Goal: Find contact information: Find contact information

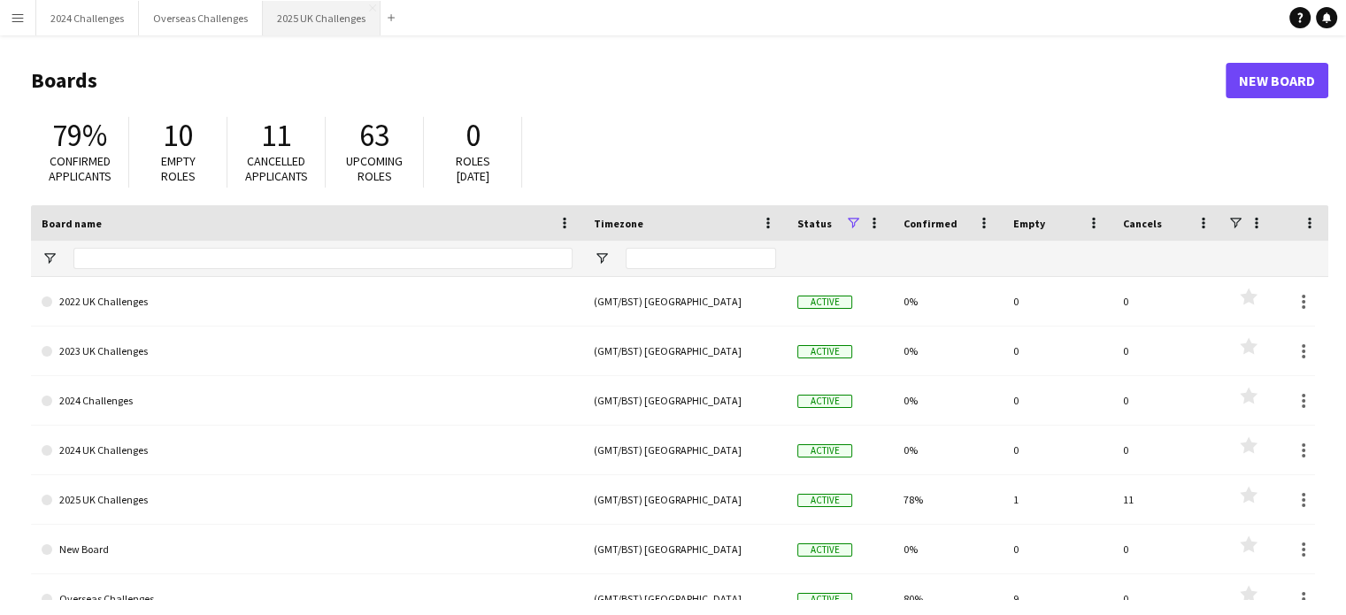
click at [308, 19] on button "2025 UK Challenges Close" at bounding box center [322, 18] width 118 height 35
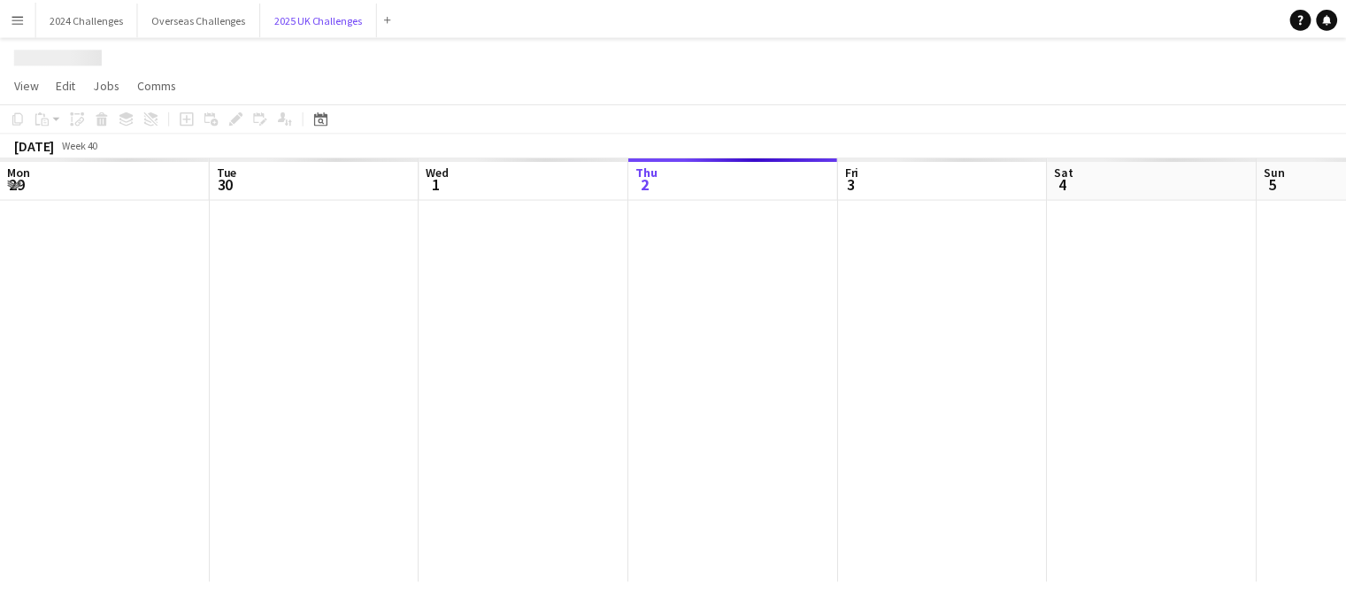
scroll to position [0, 423]
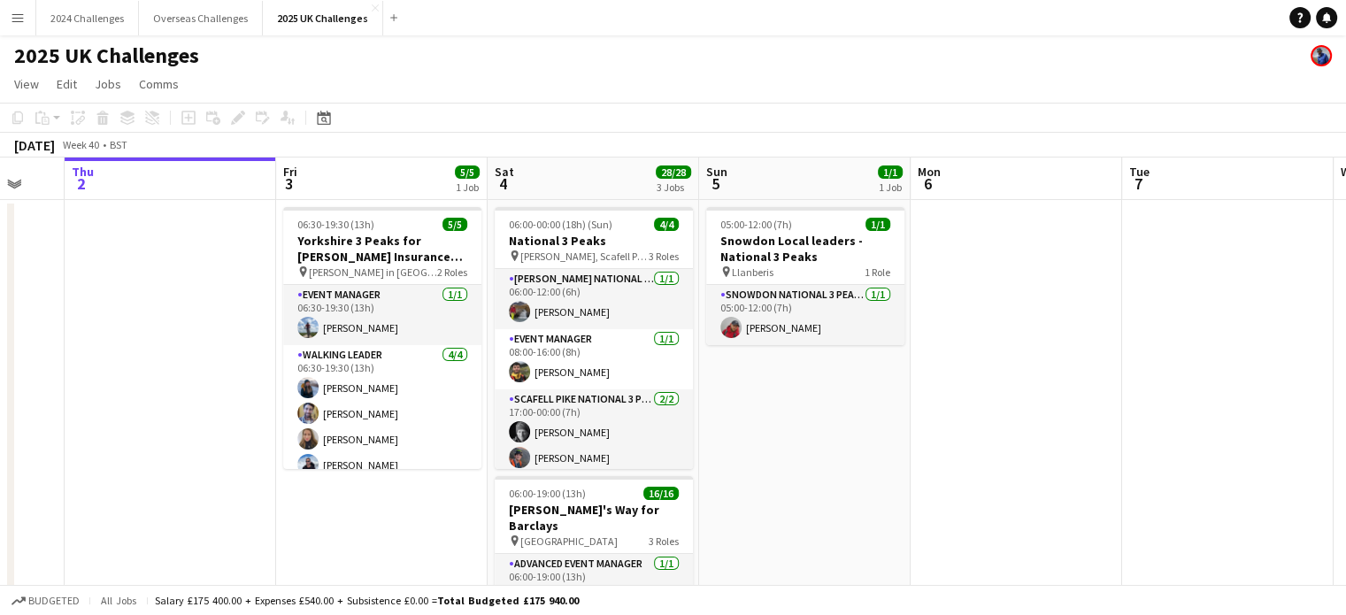
drag, startPoint x: 994, startPoint y: 392, endPoint x: 369, endPoint y: 418, distance: 625.2
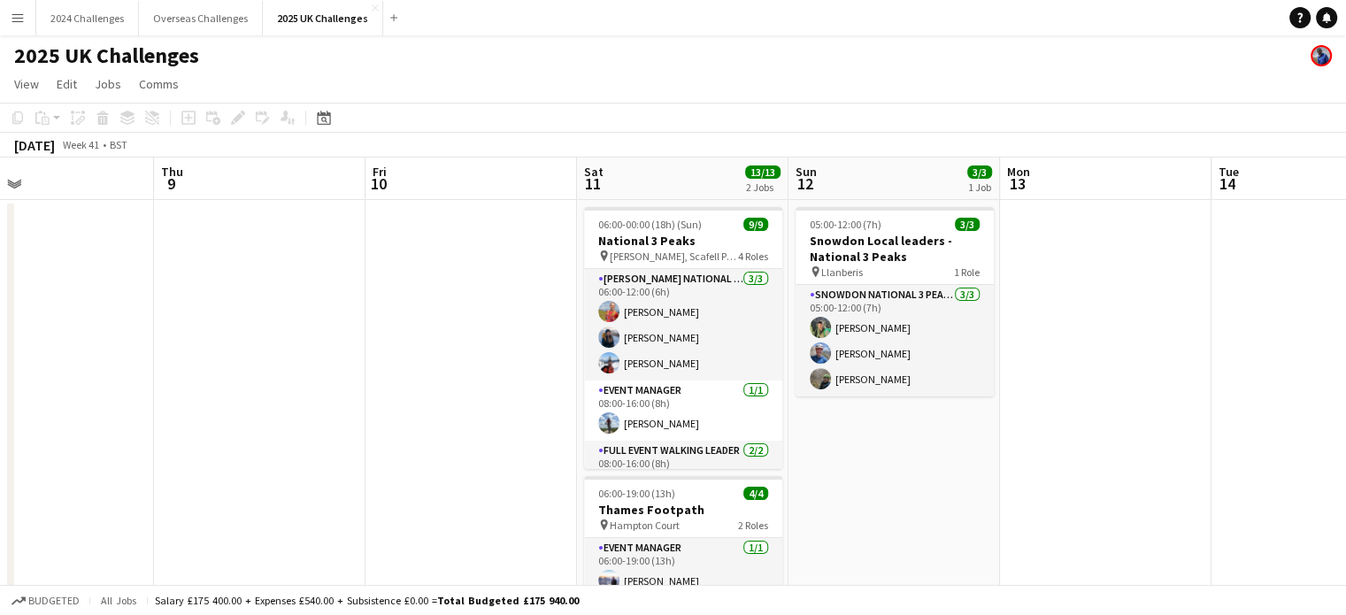
scroll to position [0, 694]
drag, startPoint x: 994, startPoint y: 336, endPoint x: 127, endPoint y: 392, distance: 869.8
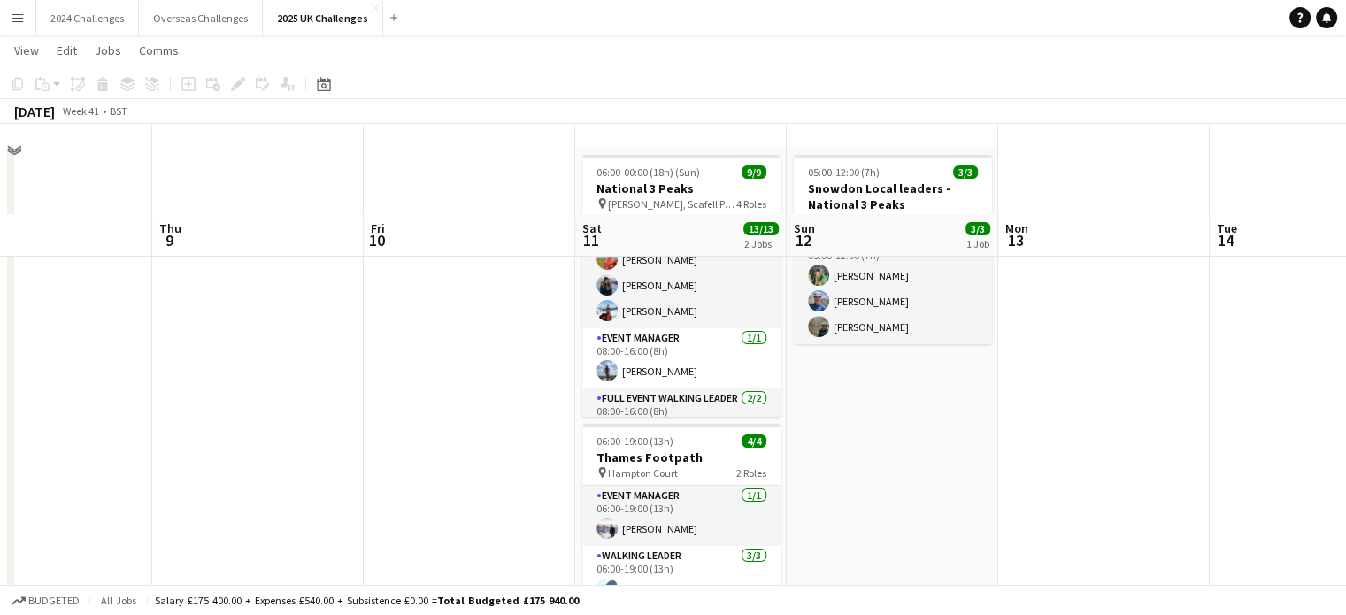
scroll to position [0, 0]
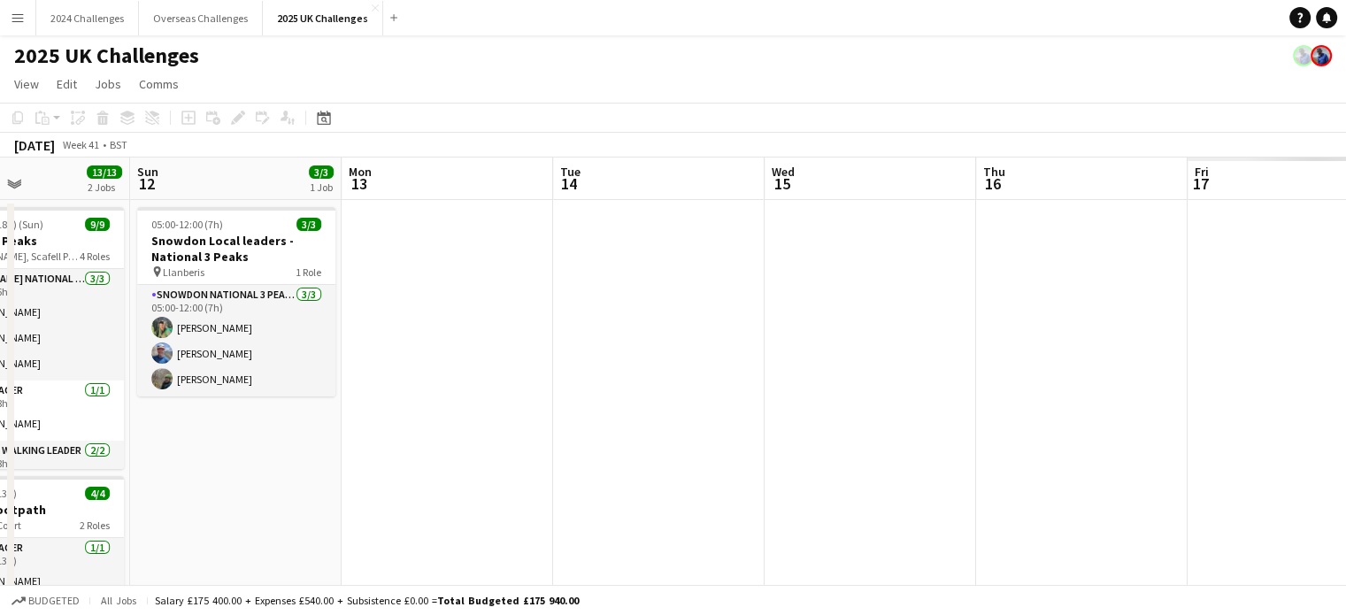
drag, startPoint x: 872, startPoint y: 412, endPoint x: 454, endPoint y: 420, distance: 417.7
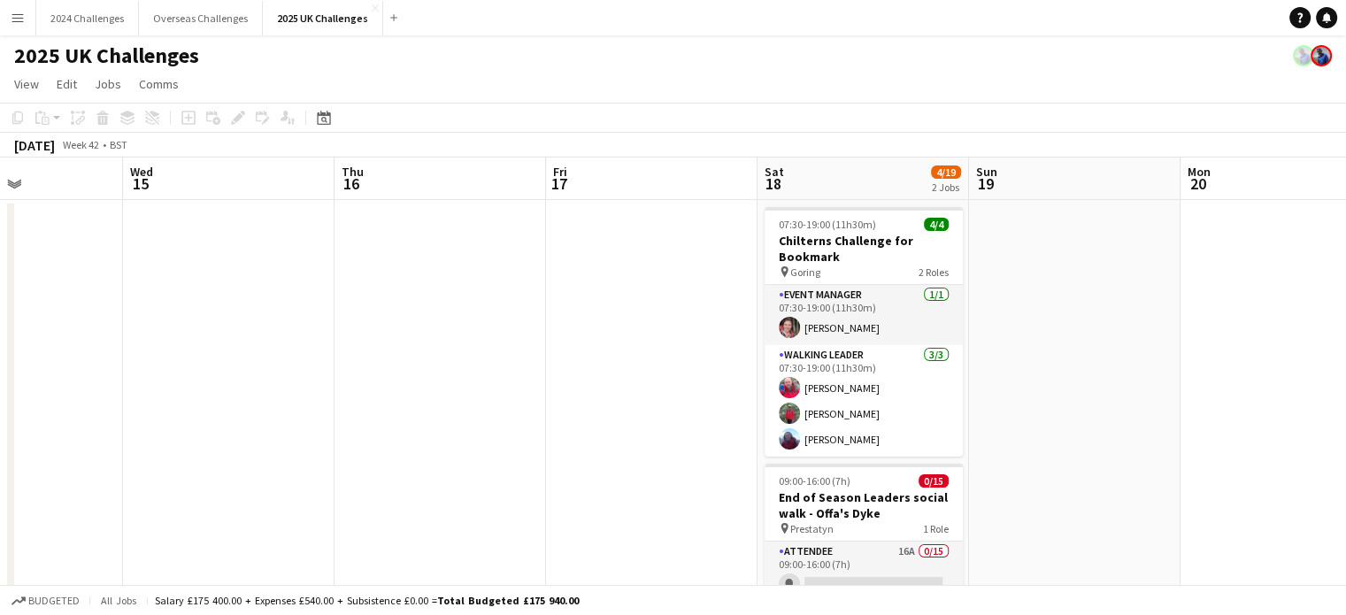
scroll to position [0, 743]
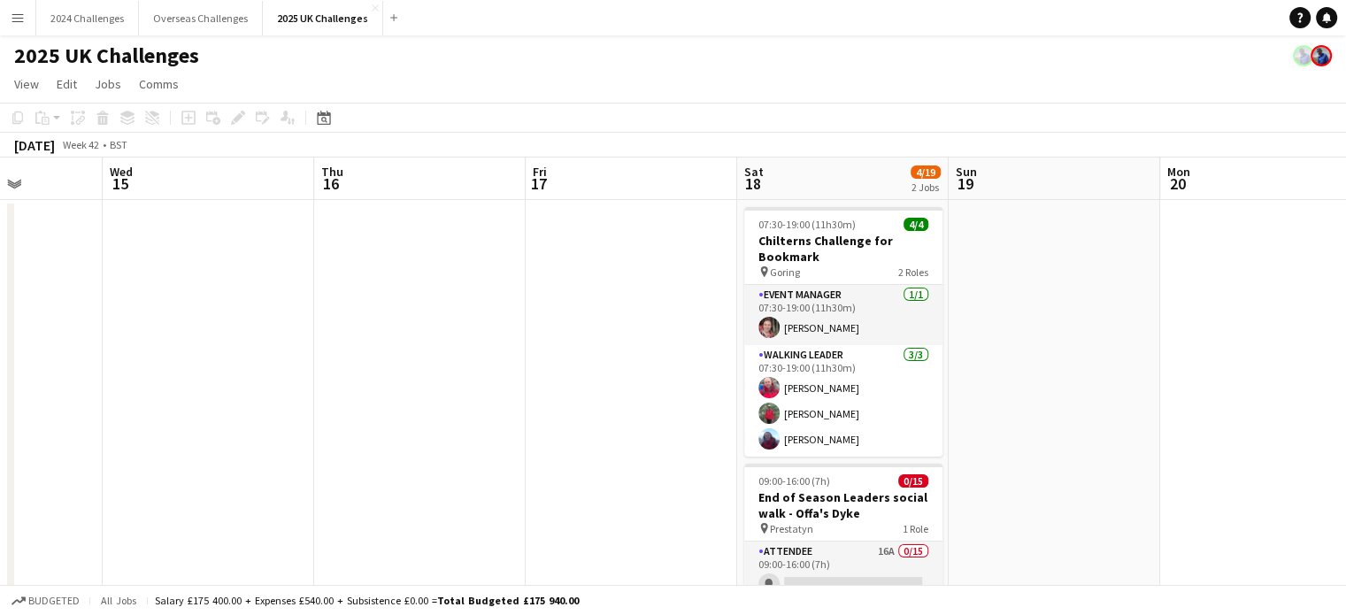
drag, startPoint x: 1115, startPoint y: 364, endPoint x: 546, endPoint y: 377, distance: 569.1
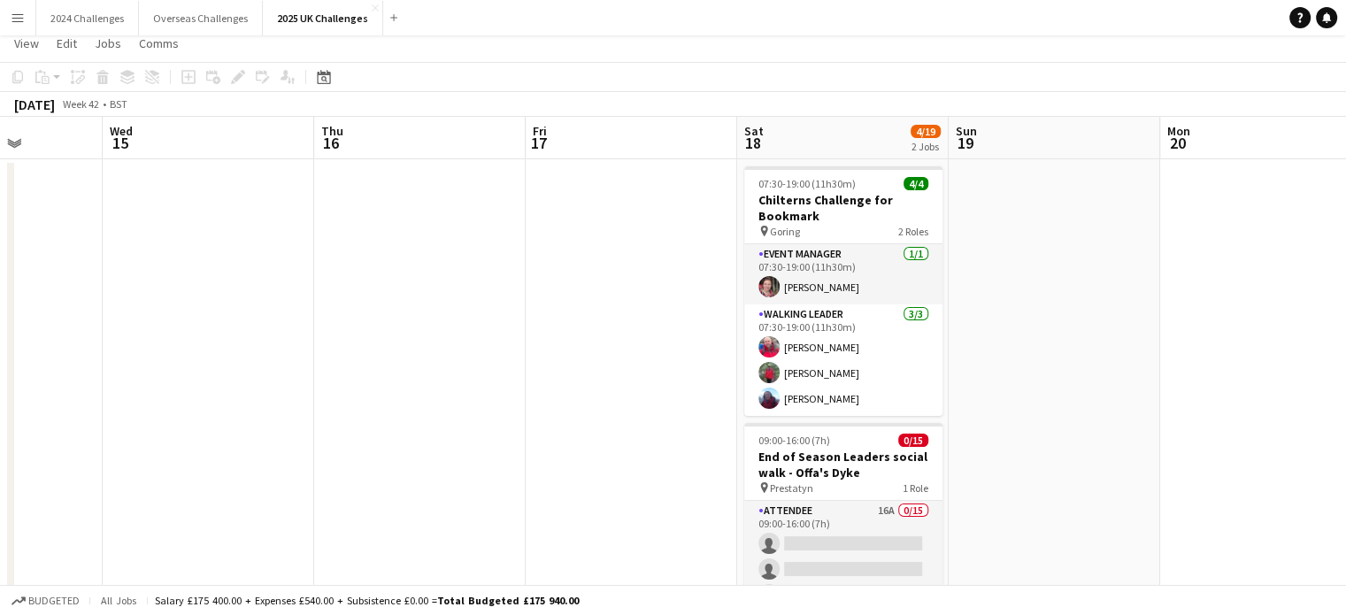
scroll to position [0, 0]
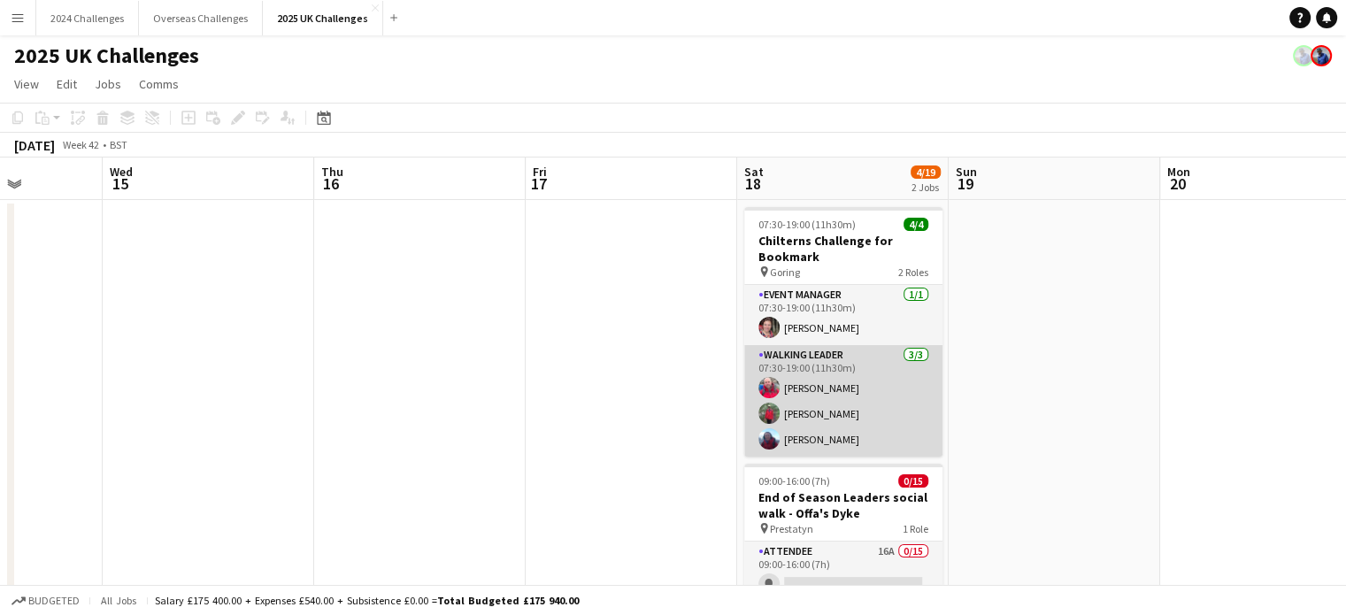
click at [808, 346] on app-card-role "Walking Leader [DATE] 07:30-19:00 (11h30m) [PERSON_NAME] [PERSON_NAME] [PERSON_…" at bounding box center [843, 400] width 198 height 111
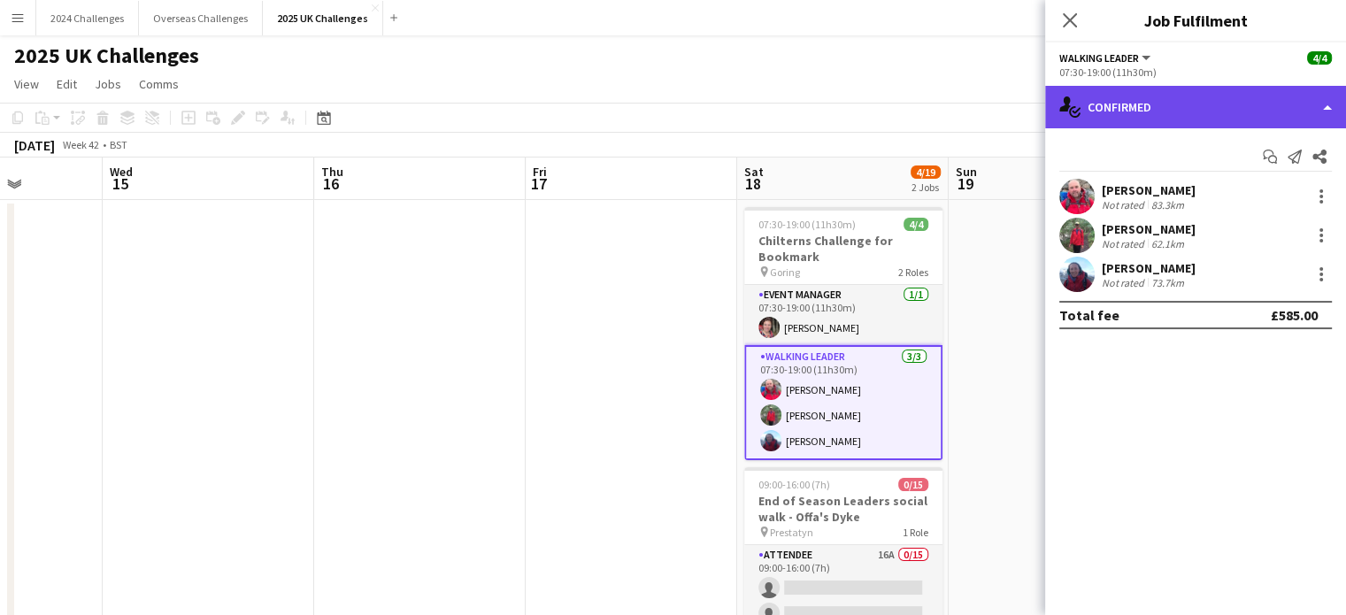
click at [1193, 98] on div "single-neutral-actions-check-2 Confirmed" at bounding box center [1195, 107] width 301 height 42
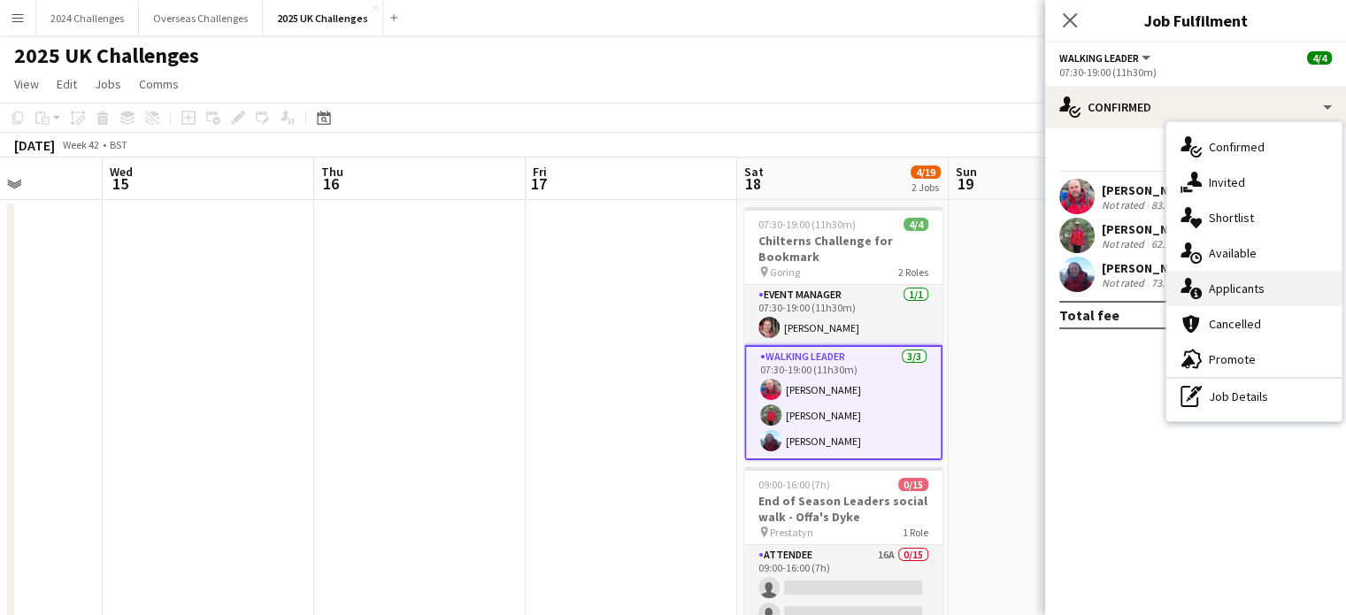
click at [1244, 298] on div "single-neutral-actions-information Applicants" at bounding box center [1253, 288] width 175 height 35
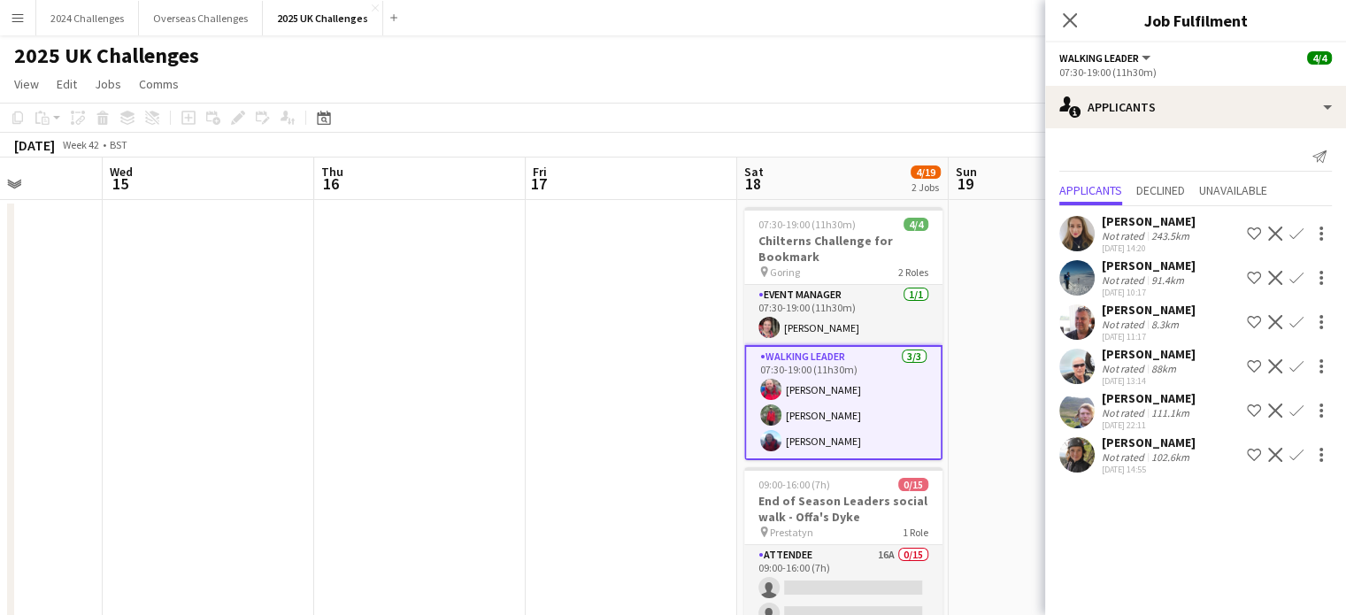
click at [612, 108] on app-toolbar "Copy Paste Paste Ctrl+V Paste with crew Ctrl+Shift+V Paste linked Job [GEOGRAPH…" at bounding box center [673, 118] width 1346 height 30
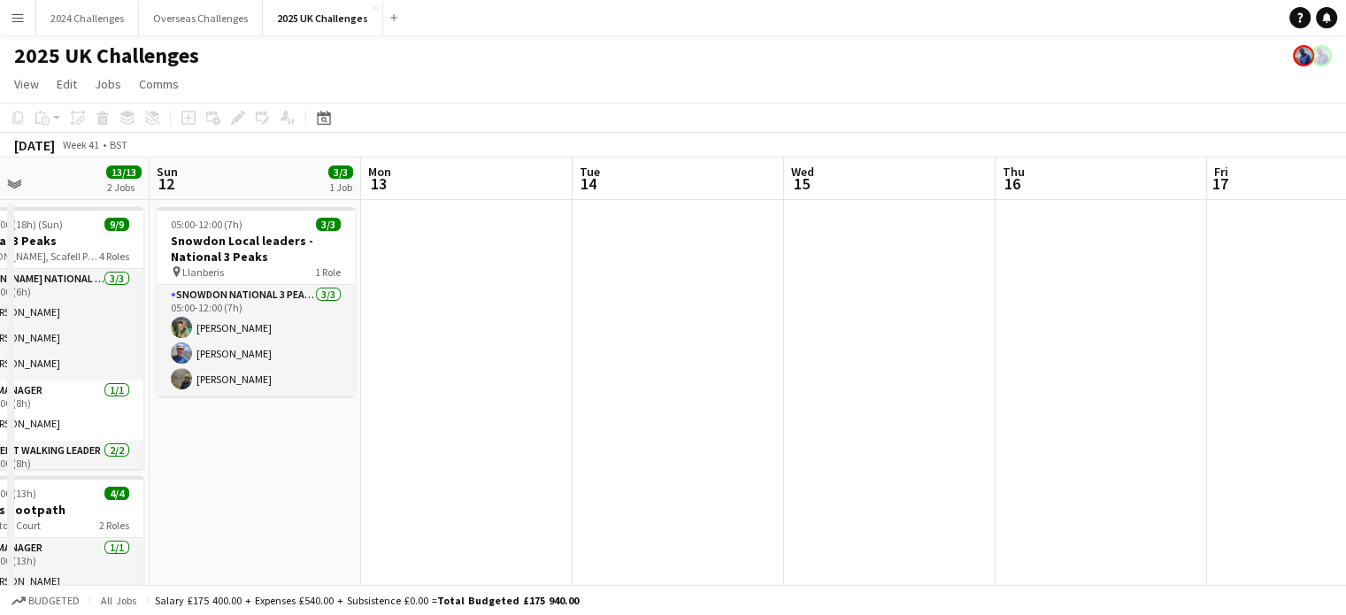
drag, startPoint x: 414, startPoint y: 335, endPoint x: 1091, endPoint y: 318, distance: 677.1
click at [1091, 318] on app-calendar-viewport "Thu 9 Fri 10 Sat 11 13/13 2 Jobs Sun 12 3/3 1 Job Mon 13 Tue 14 Wed 15 Thu 16 F…" at bounding box center [673, 500] width 1346 height 687
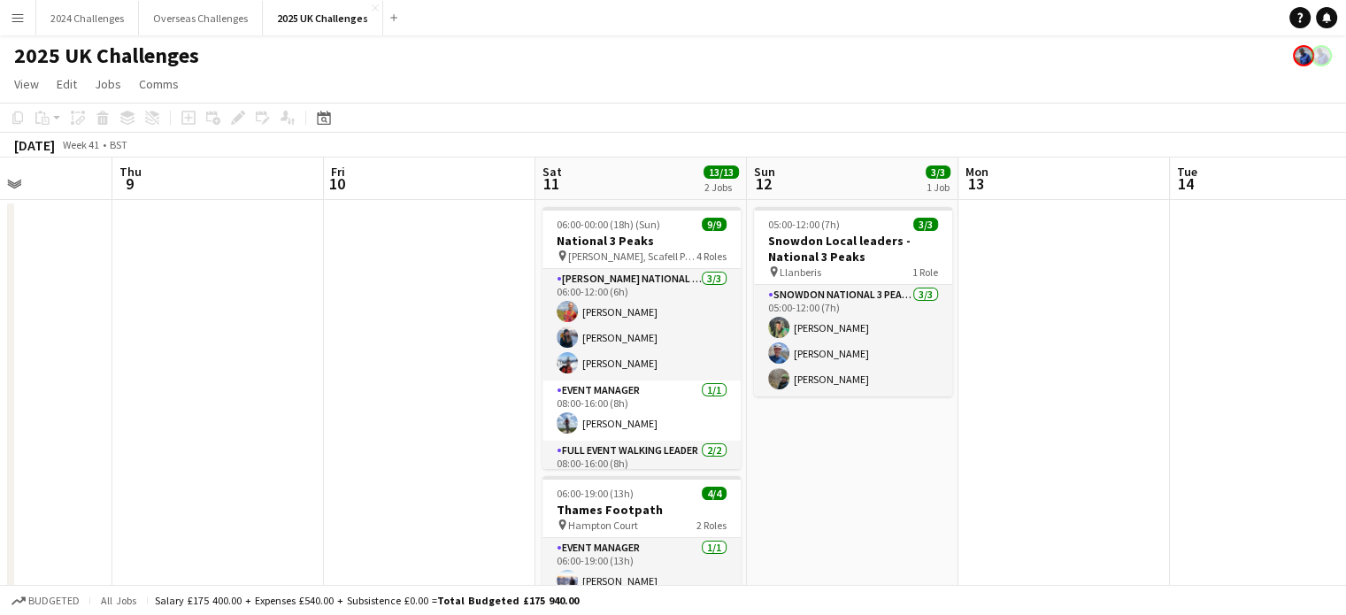
drag, startPoint x: 591, startPoint y: 345, endPoint x: 1168, endPoint y: 315, distance: 577.7
click at [1168, 315] on app-calendar-viewport "Mon 6 Tue 7 Wed 8 Thu 9 Fri 10 Sat 11 13/13 2 Jobs Sun 12 3/3 1 Job Mon 13 Tue …" at bounding box center [673, 500] width 1346 height 687
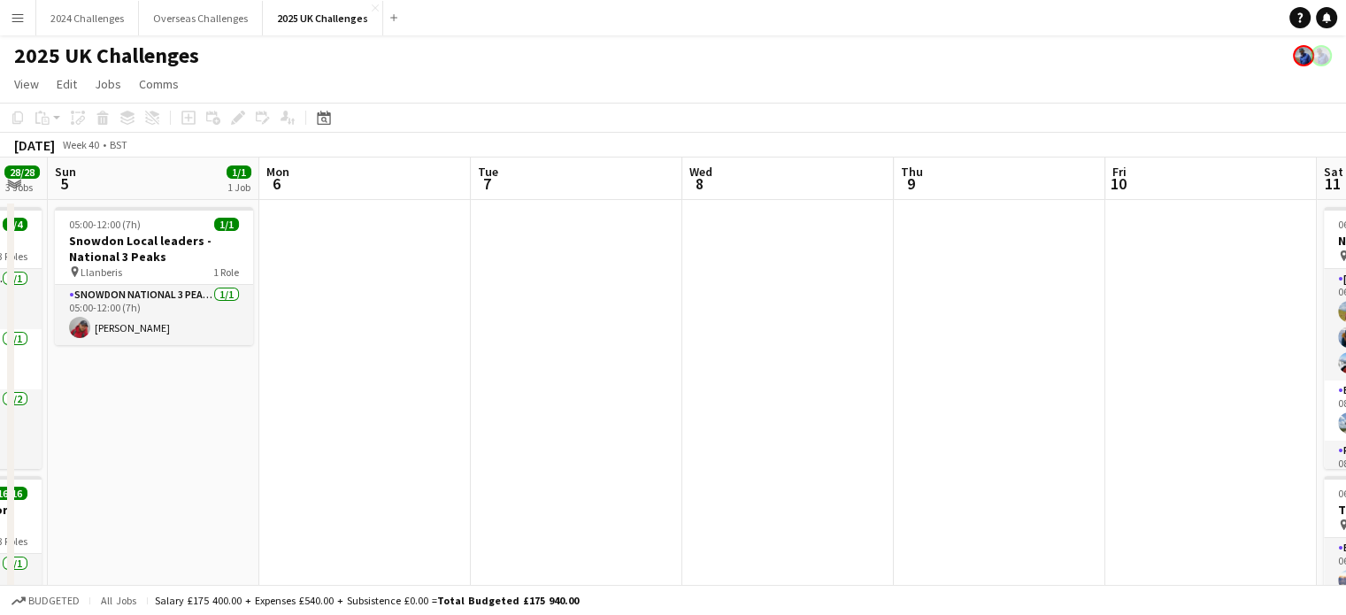
drag, startPoint x: 365, startPoint y: 300, endPoint x: 1146, endPoint y: 279, distance: 781.5
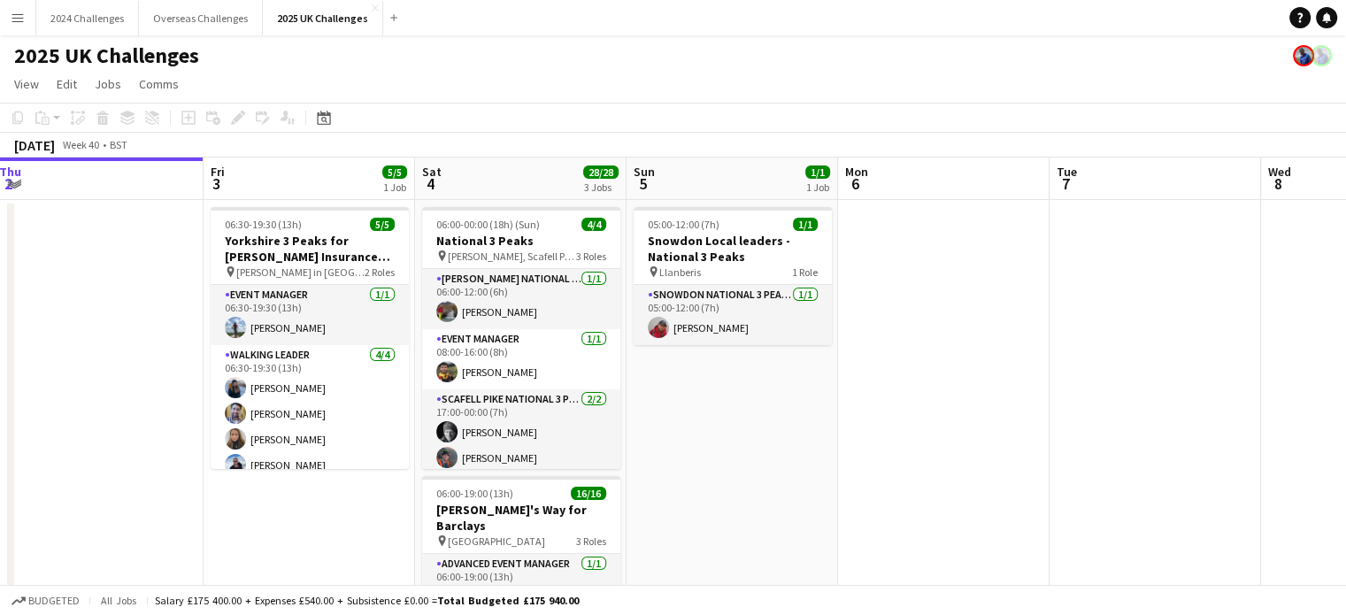
scroll to position [0, 418]
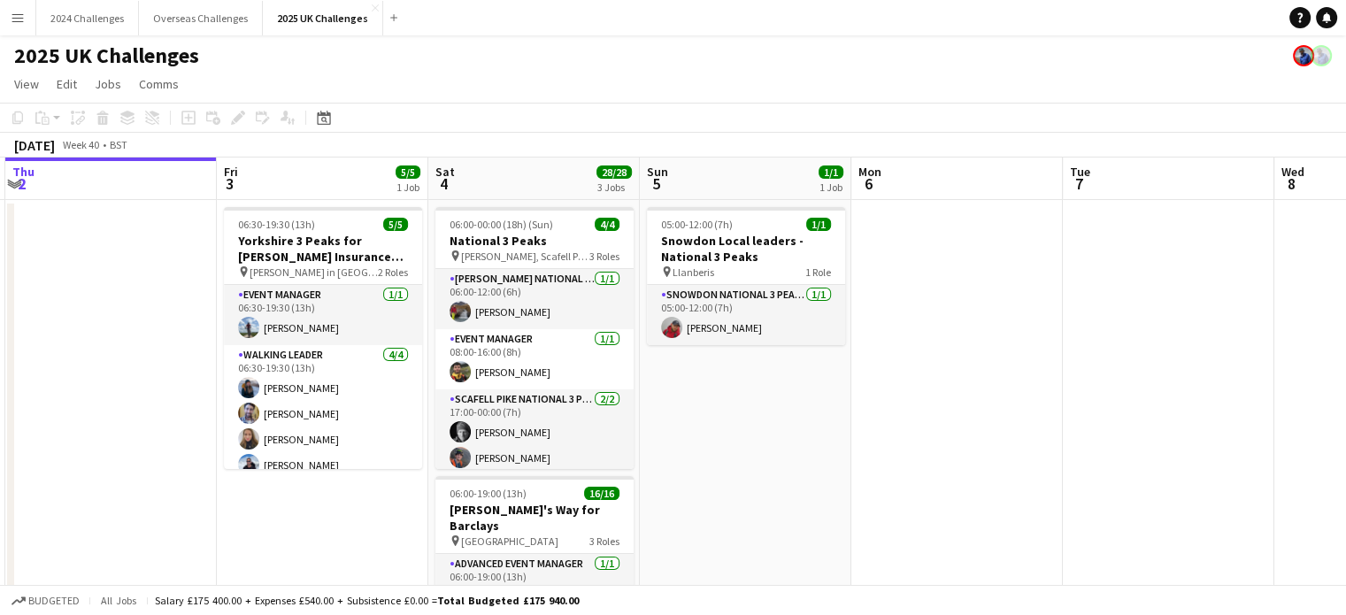
drag, startPoint x: 513, startPoint y: 326, endPoint x: 1106, endPoint y: 314, distance: 592.9
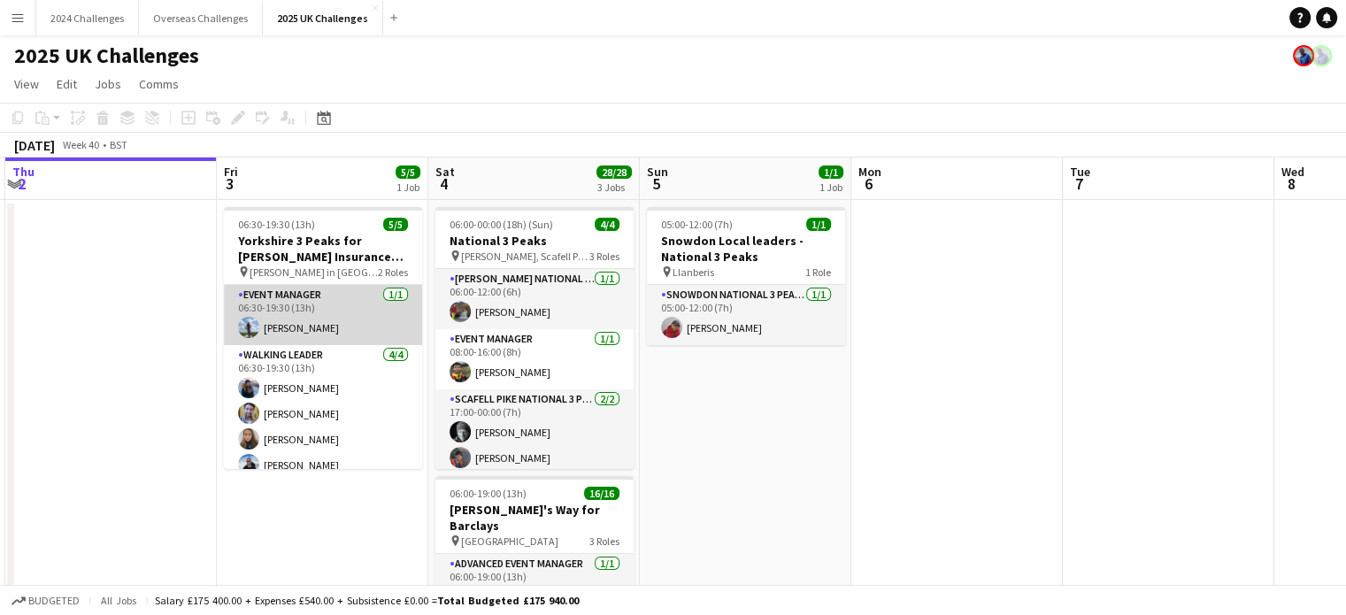
click at [319, 311] on app-card-role "Event Manager [DATE] 06:30-19:30 (13h) [PERSON_NAME]" at bounding box center [323, 315] width 198 height 60
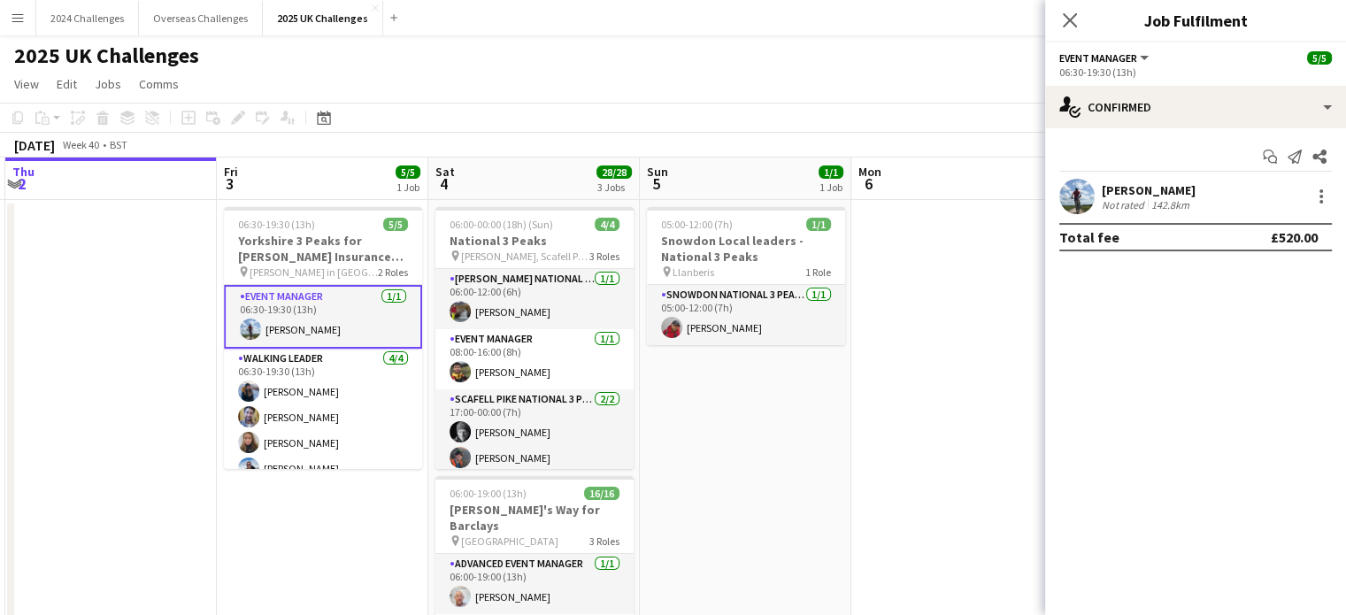
click at [1120, 201] on div "Not rated" at bounding box center [1125, 204] width 46 height 13
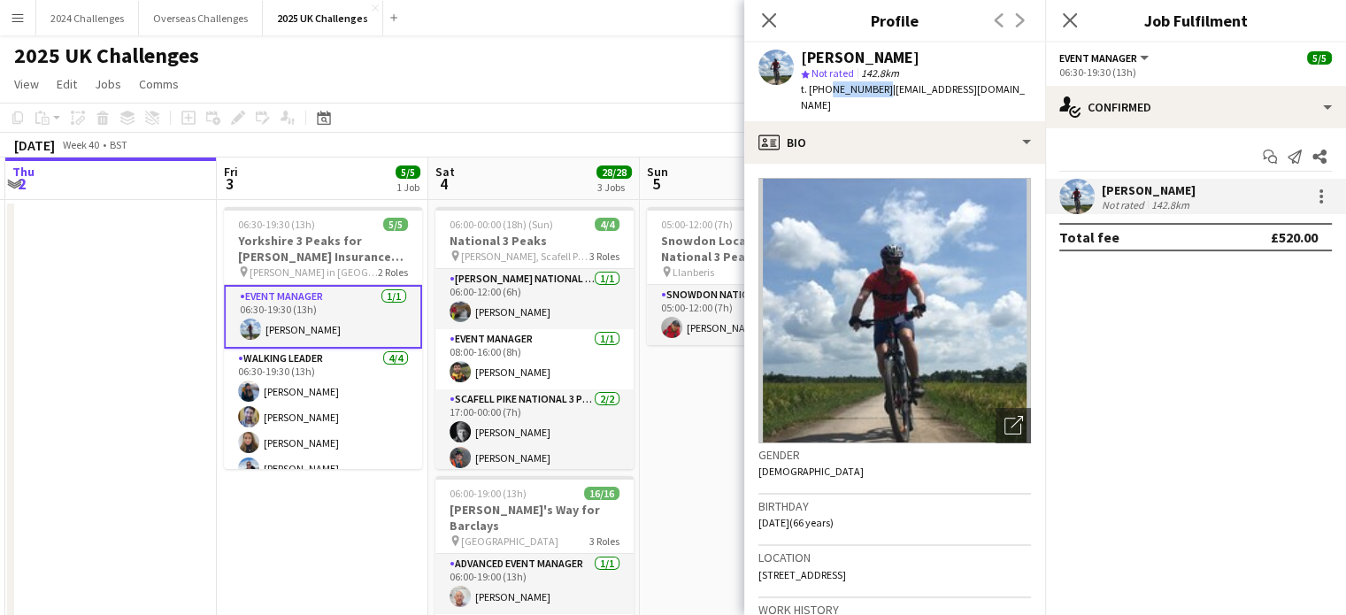
drag, startPoint x: 878, startPoint y: 88, endPoint x: 824, endPoint y: 89, distance: 54.0
click at [824, 89] on span "t. [PHONE_NUMBER]" at bounding box center [847, 88] width 92 height 13
copy span "7713626292"
